Goal: Task Accomplishment & Management: Manage account settings

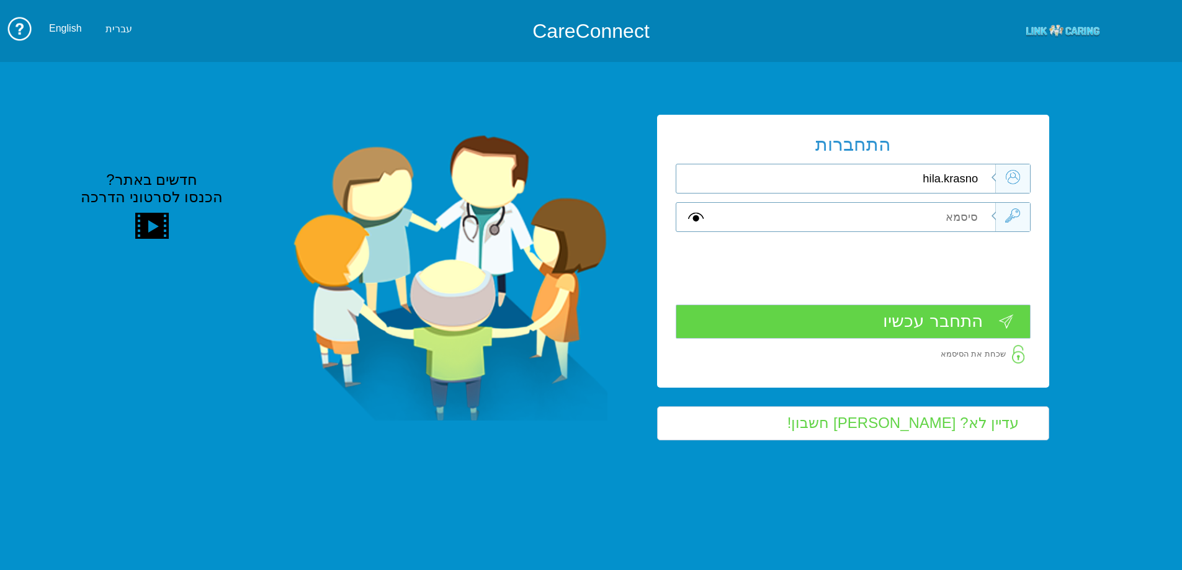
click at [982, 183] on input "hila.krasno" at bounding box center [855, 178] width 280 height 29
type input "[EMAIL_ADDRESS][DOMAIN_NAME]"
click at [972, 221] on input "text" at bounding box center [855, 217] width 280 height 29
type input "Aa"
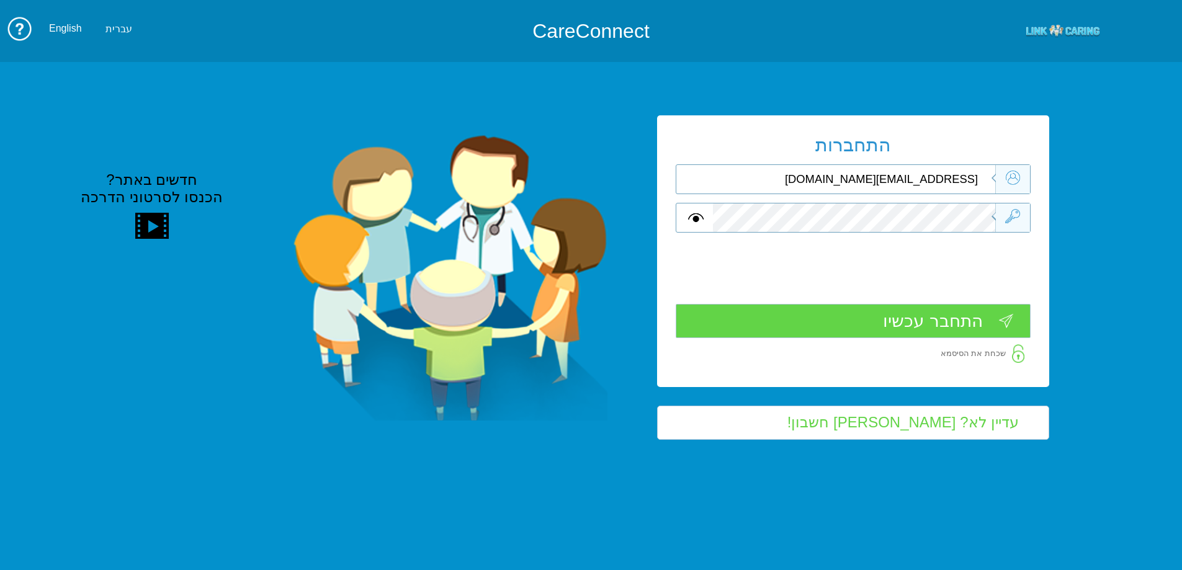
click at [972, 323] on input "התחבר עכשיו" at bounding box center [853, 321] width 355 height 34
